Goal: Task Accomplishment & Management: Manage account settings

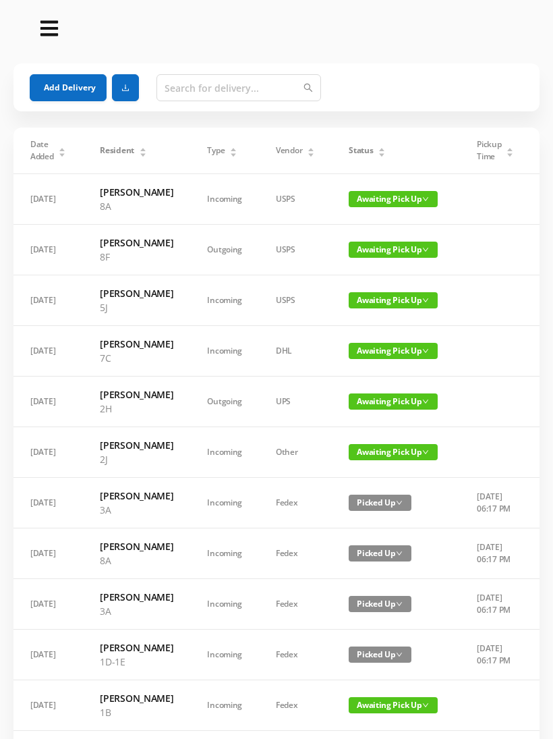
click at [80, 80] on button "Add Delivery" at bounding box center [68, 87] width 77 height 27
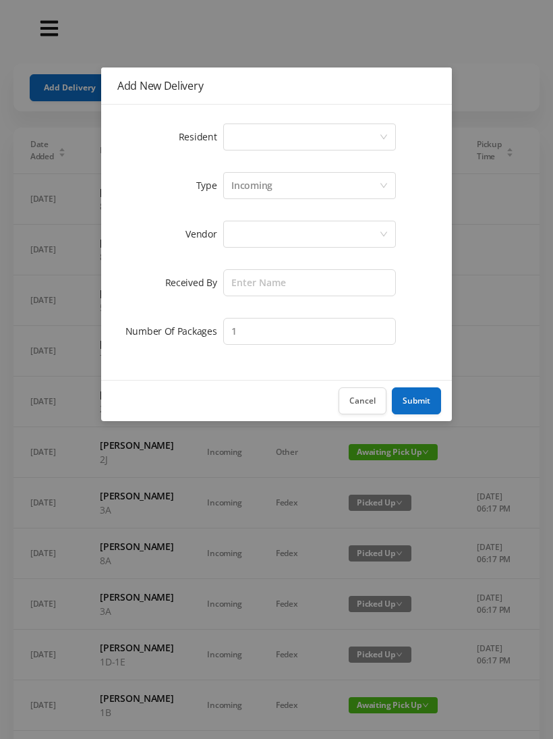
click at [384, 130] on div "Select a person" at bounding box center [309, 136] width 173 height 27
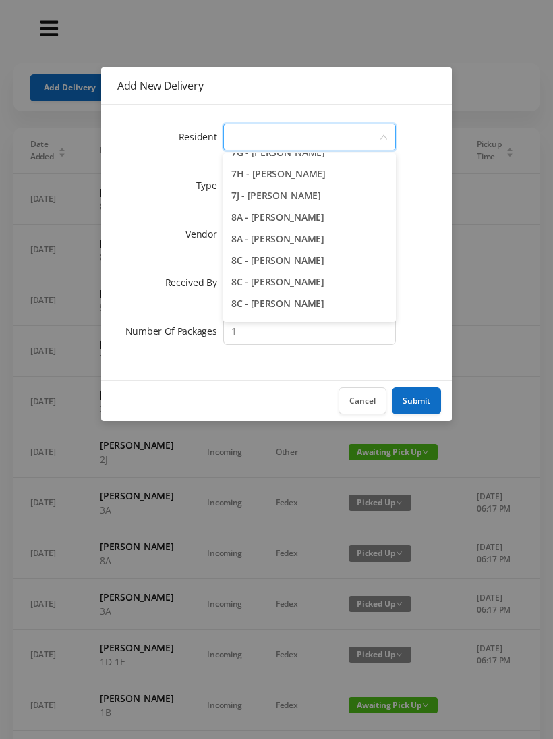
scroll to position [1758, 0]
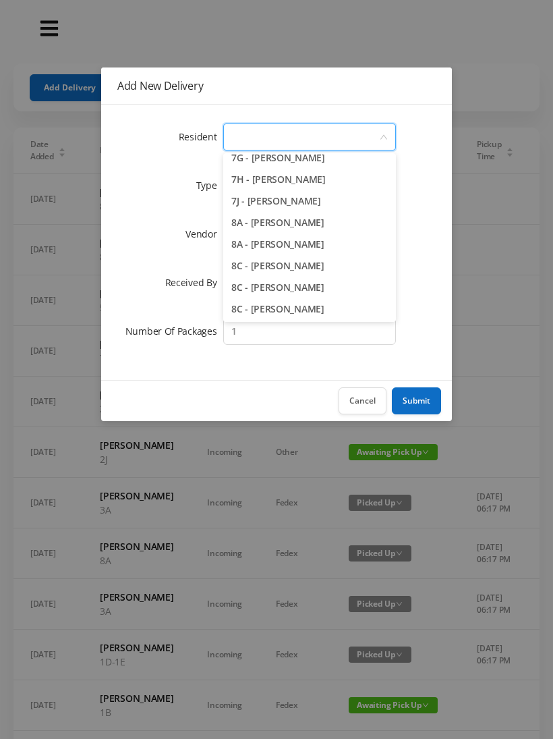
click at [309, 223] on li "8A - [PERSON_NAME]" at bounding box center [309, 223] width 173 height 22
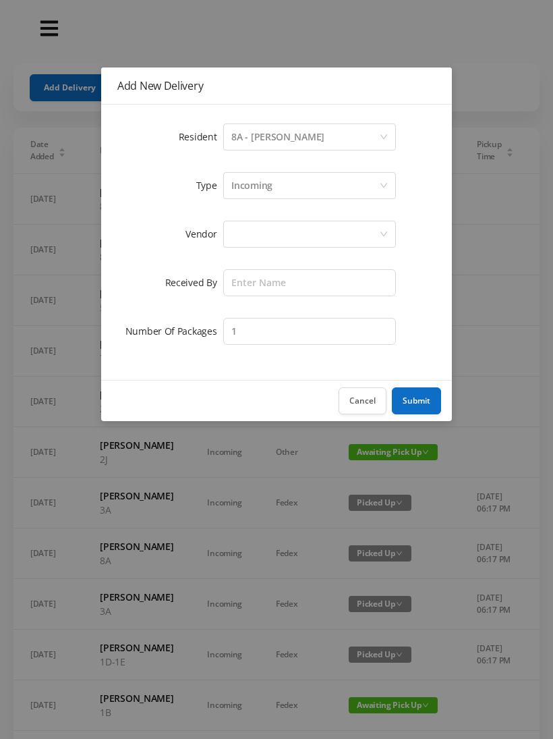
click at [362, 223] on div at bounding box center [305, 234] width 148 height 26
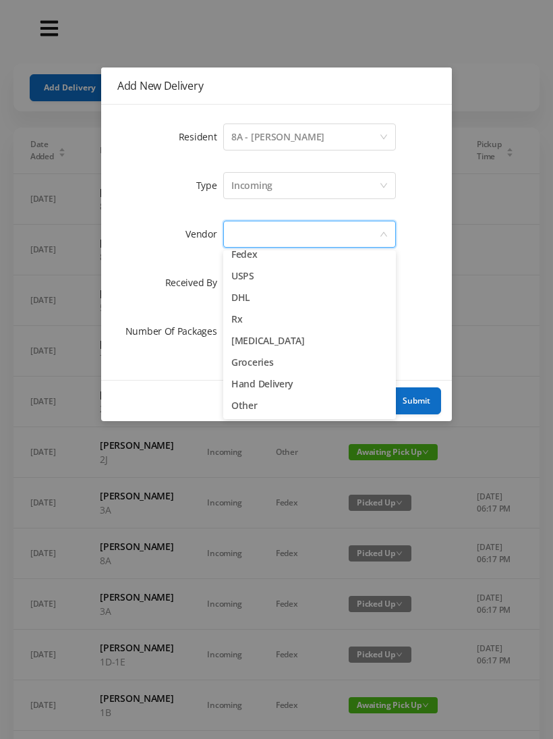
scroll to position [53, 0]
click at [250, 399] on li "Other" at bounding box center [309, 406] width 173 height 22
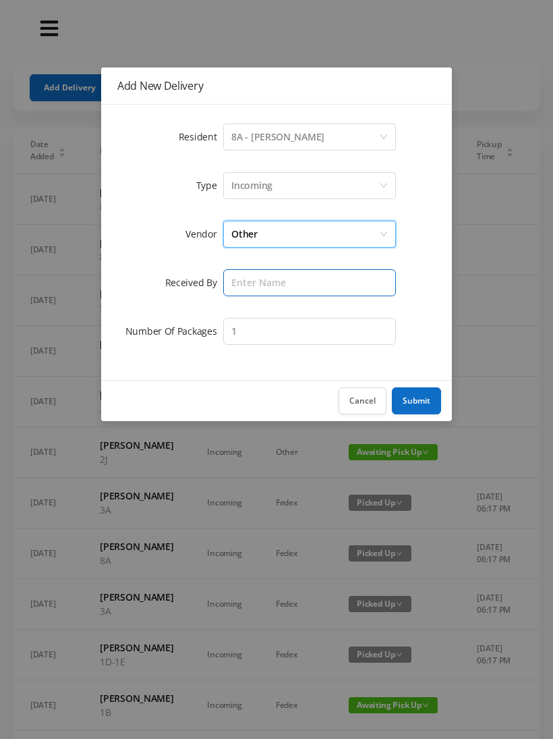
click at [332, 279] on input "text" at bounding box center [309, 282] width 173 height 27
type input "[PERSON_NAME]"
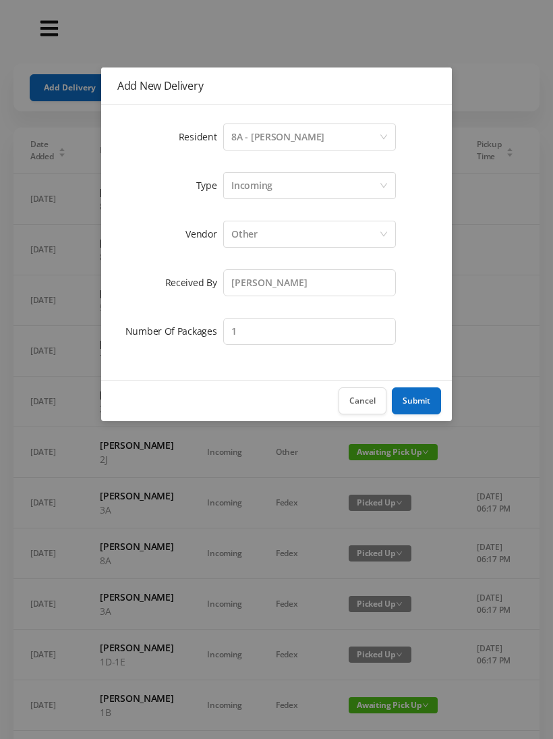
click at [415, 389] on button "Submit" at bounding box center [416, 400] width 49 height 27
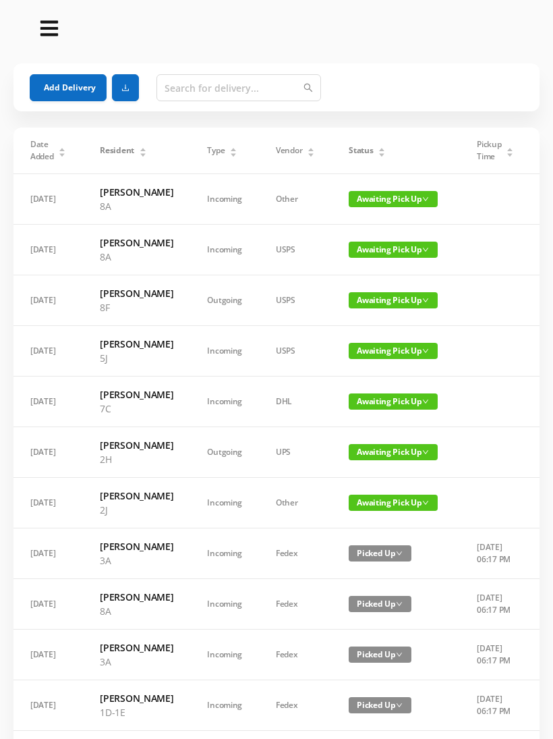
click at [372, 144] on div "Status" at bounding box center [367, 150] width 37 height 12
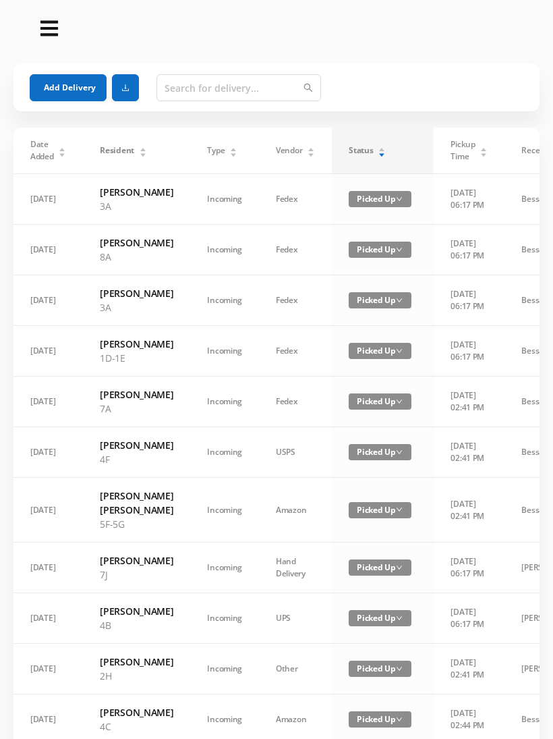
click at [376, 149] on div "Status" at bounding box center [367, 150] width 37 height 12
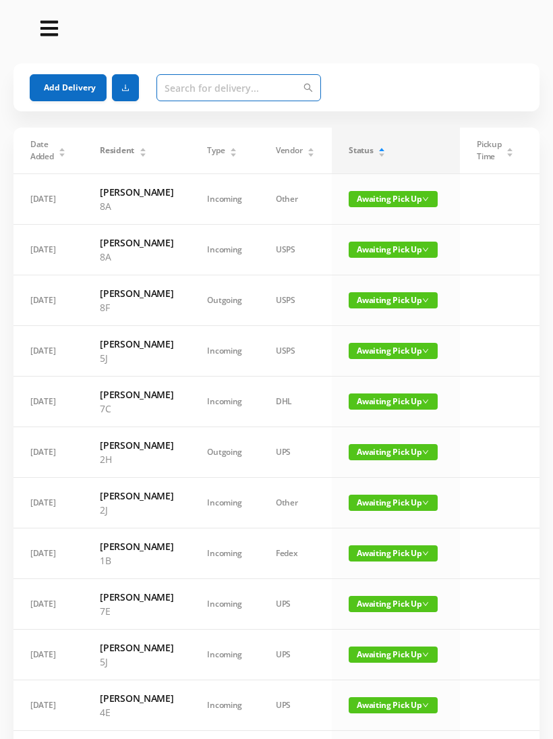
click at [263, 84] on input "text" at bounding box center [239, 87] width 165 height 27
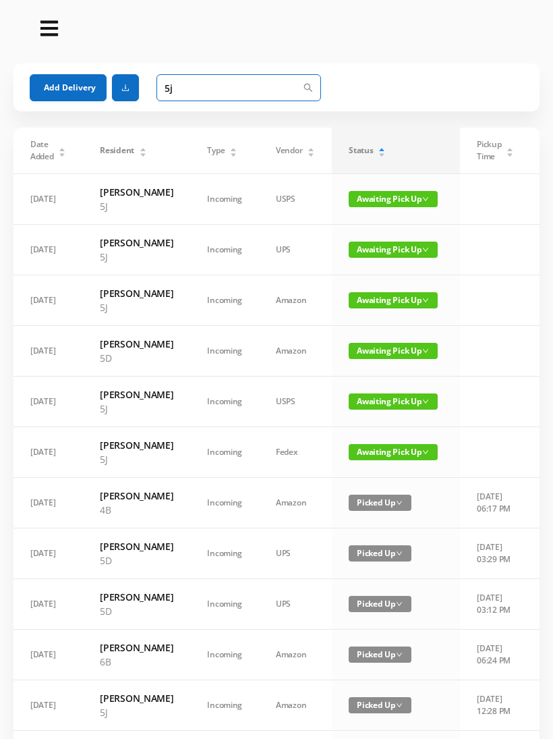
type input "5j"
click at [393, 201] on span "Awaiting Pick Up" at bounding box center [393, 199] width 89 height 16
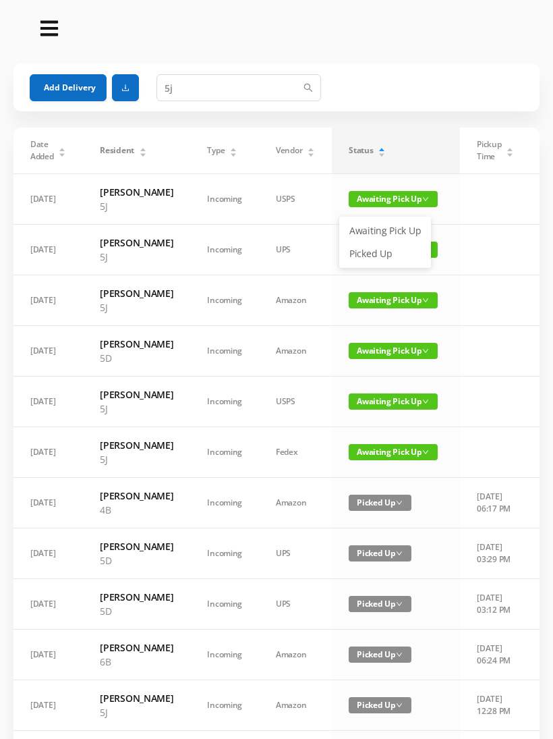
click at [379, 246] on link "Picked Up" at bounding box center [385, 254] width 88 height 22
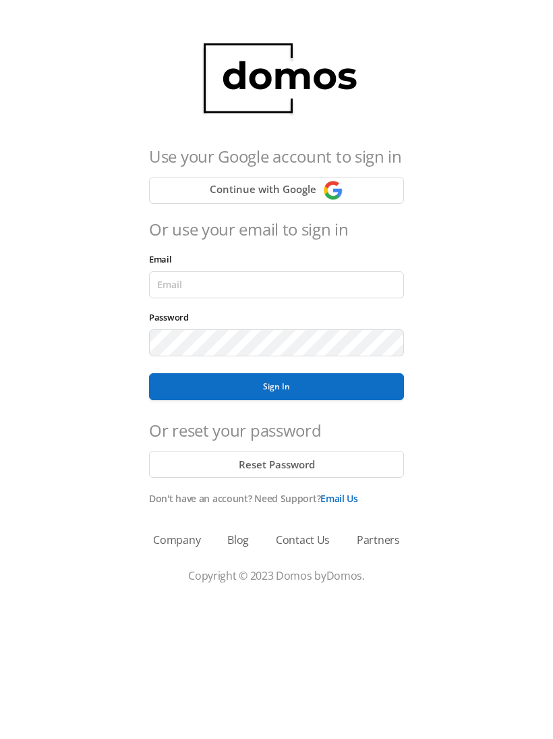
click at [317, 384] on button "Sign In" at bounding box center [276, 386] width 255 height 27
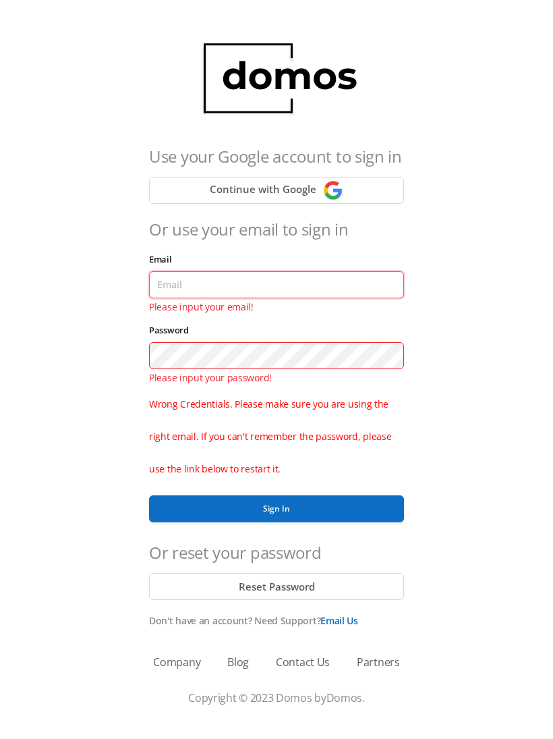
click at [333, 273] on input "Email" at bounding box center [276, 284] width 255 height 27
type input "lobby130eightavenue@gmail.com"
click at [277, 509] on button "Sign In" at bounding box center [276, 508] width 255 height 27
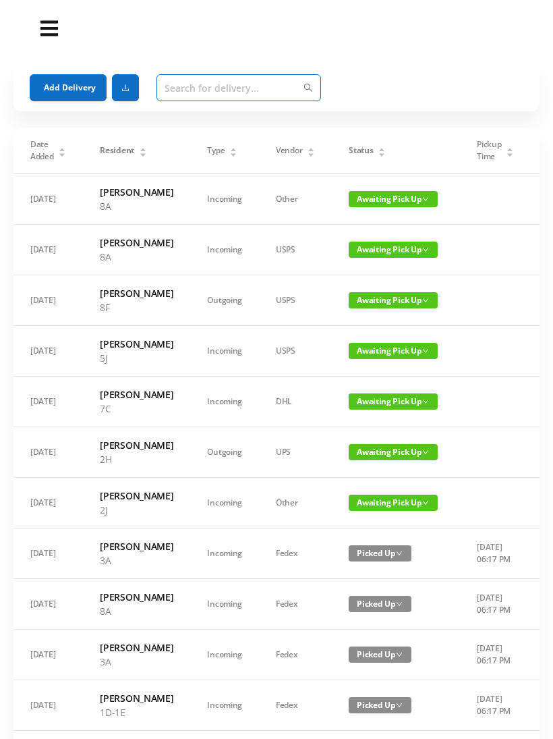
click at [250, 88] on input "text" at bounding box center [239, 87] width 165 height 27
type input "5j"
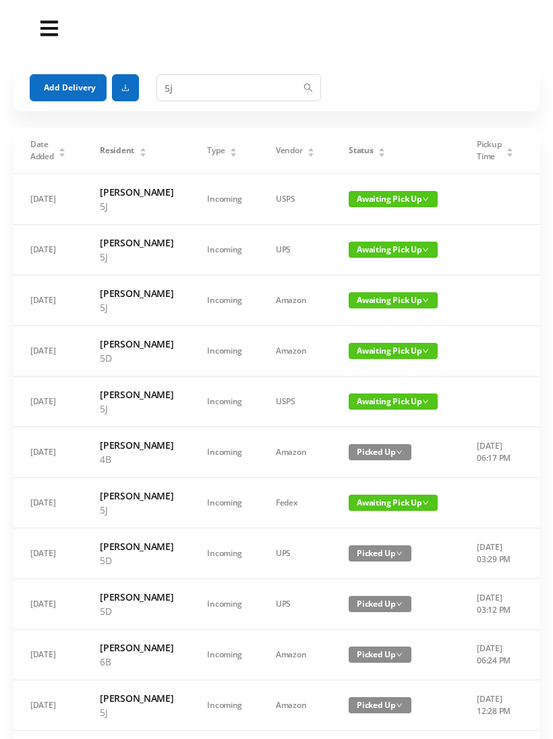
click at [385, 202] on span "Awaiting Pick Up" at bounding box center [393, 199] width 89 height 16
click at [376, 254] on link "Picked Up" at bounding box center [385, 254] width 88 height 22
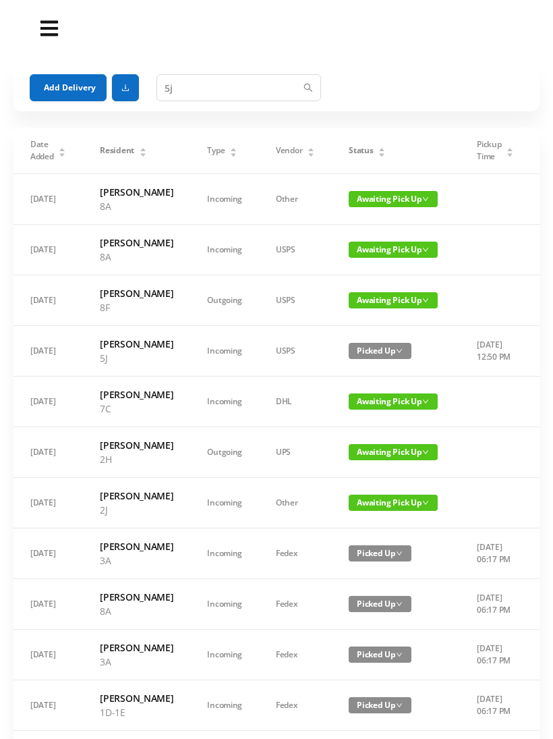
click at [378, 148] on div "Status" at bounding box center [367, 150] width 37 height 12
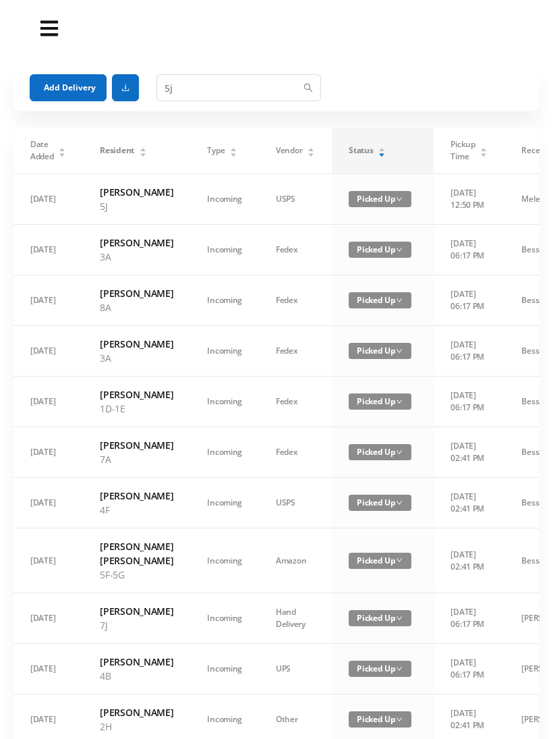
click at [383, 150] on div "Status" at bounding box center [367, 150] width 37 height 12
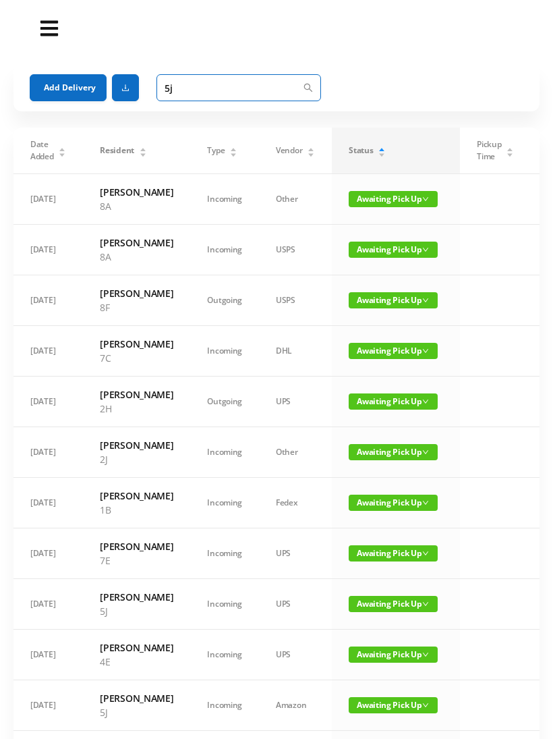
click at [261, 84] on input "5j" at bounding box center [239, 87] width 165 height 27
click at [304, 86] on icon "icon: search" at bounding box center [308, 87] width 9 height 9
click at [306, 82] on input "5j" at bounding box center [239, 87] width 165 height 27
click at [368, 64] on div "Add Delivery 5j" at bounding box center [277, 87] width 494 height 49
click at [248, 85] on input "5j" at bounding box center [239, 87] width 165 height 27
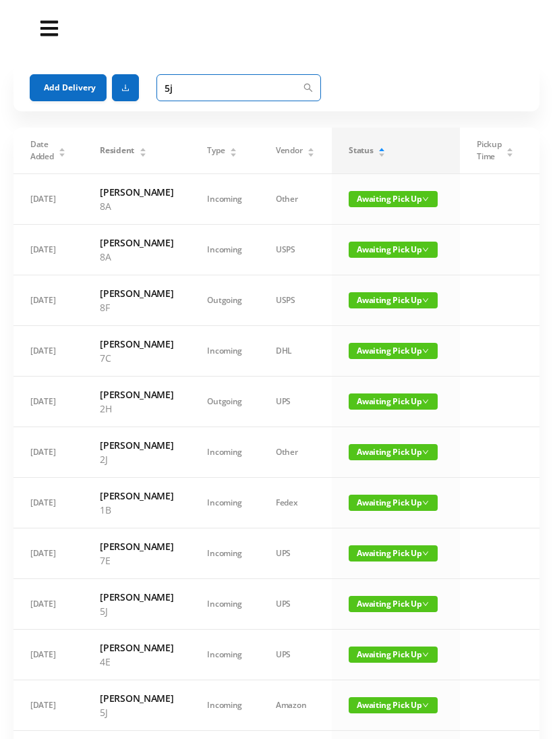
click at [247, 84] on input "5j" at bounding box center [239, 87] width 165 height 27
click at [247, 83] on input "5j" at bounding box center [239, 87] width 165 height 27
click at [246, 82] on input "5j" at bounding box center [239, 87] width 165 height 27
click at [256, 85] on input "5j" at bounding box center [239, 87] width 165 height 27
type input "J"
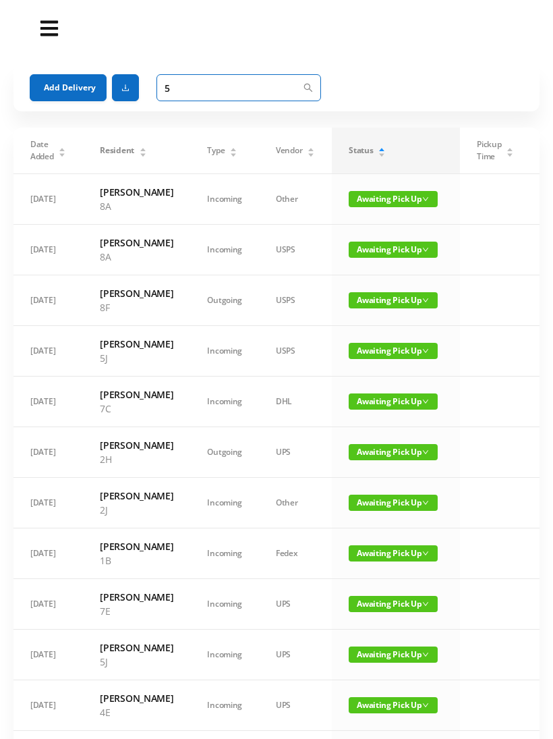
type input "5j"
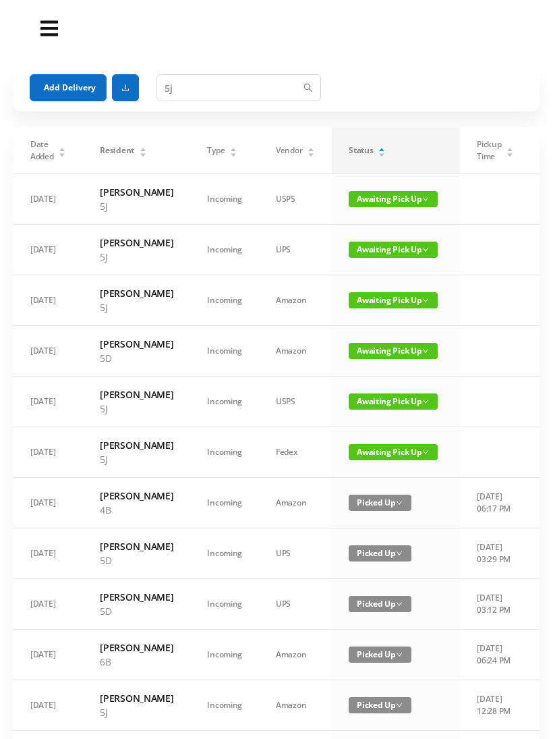
click at [389, 200] on span "Awaiting Pick Up" at bounding box center [393, 199] width 89 height 16
click at [372, 256] on link "Picked Up" at bounding box center [385, 254] width 88 height 22
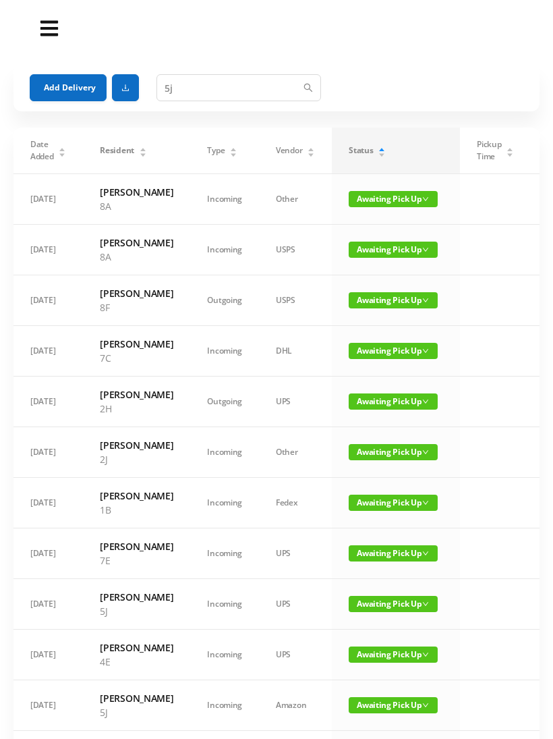
click at [395, 258] on span "Awaiting Pick Up" at bounding box center [393, 250] width 89 height 16
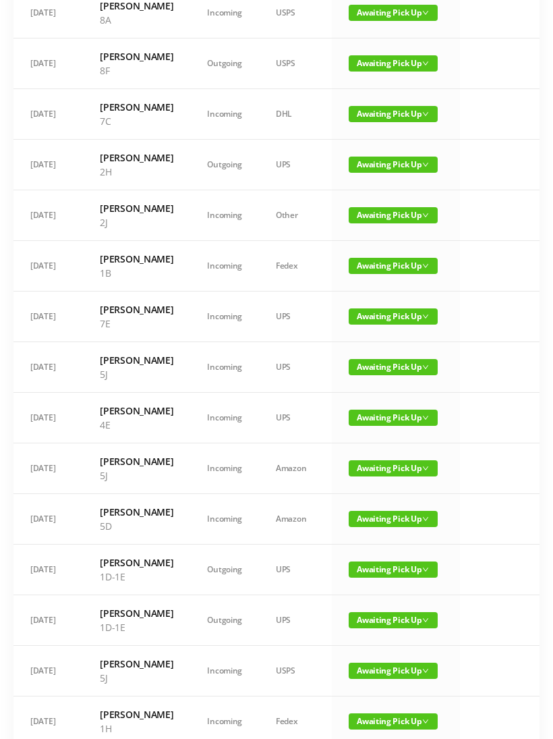
scroll to position [237, 0]
click at [385, 375] on span "Awaiting Pick Up" at bounding box center [393, 367] width 89 height 16
click at [365, 530] on link "Picked Up" at bounding box center [373, 535] width 88 height 22
click at [364, 426] on span "Awaiting Pick Up" at bounding box center [393, 418] width 89 height 16
click at [366, 598] on link "Picked Up" at bounding box center [373, 600] width 88 height 22
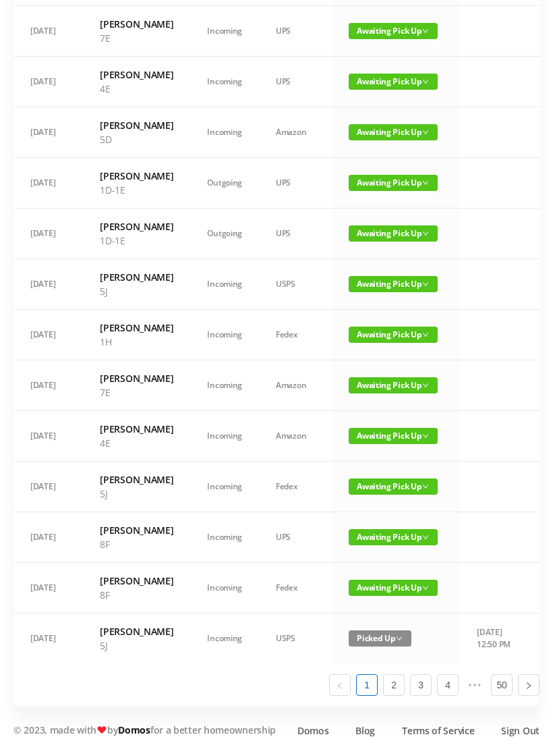
scroll to position [528, 0]
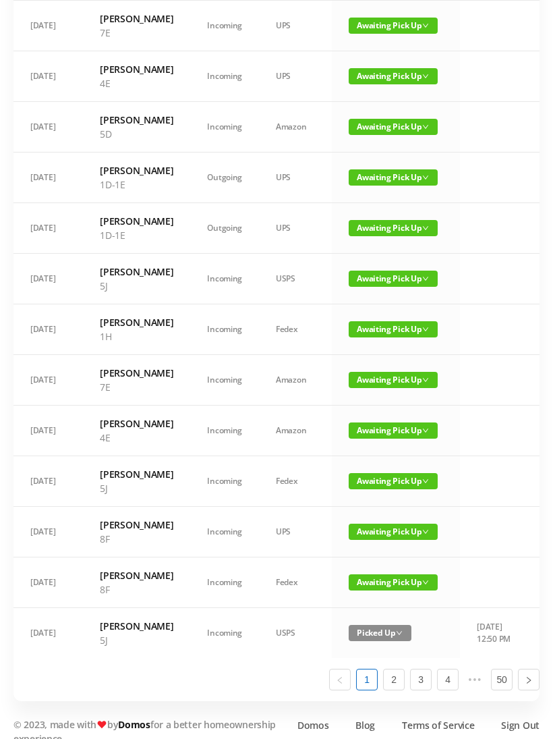
click at [385, 287] on span "Awaiting Pick Up" at bounding box center [393, 279] width 89 height 16
click at [368, 501] on link "Picked Up" at bounding box center [373, 504] width 88 height 22
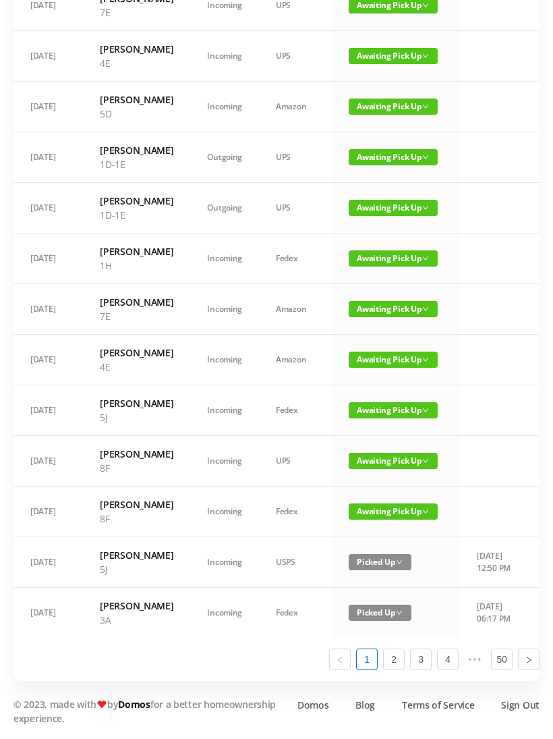
scroll to position [800, 0]
click at [366, 402] on span "Awaiting Pick Up" at bounding box center [393, 410] width 89 height 16
click at [365, 667] on link "Picked Up" at bounding box center [373, 678] width 88 height 22
